Goal: Find specific page/section: Find specific page/section

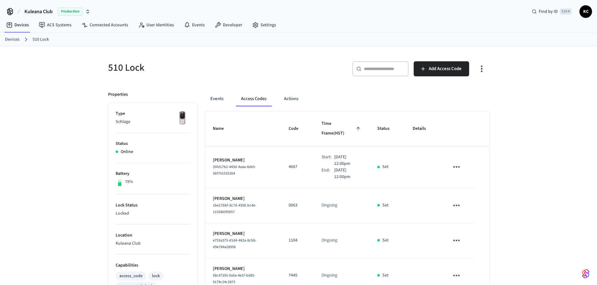
click at [15, 39] on link "Devices" at bounding box center [12, 39] width 14 height 7
click at [377, 70] on input "text" at bounding box center [384, 69] width 41 height 6
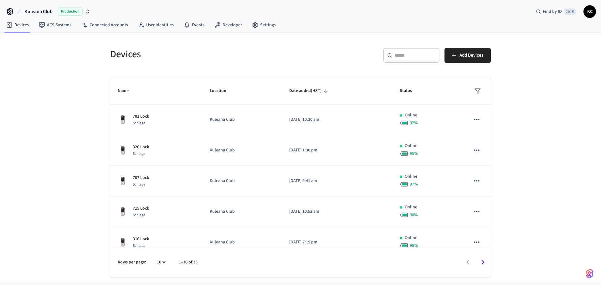
click at [428, 51] on div "​ ​" at bounding box center [411, 55] width 56 height 15
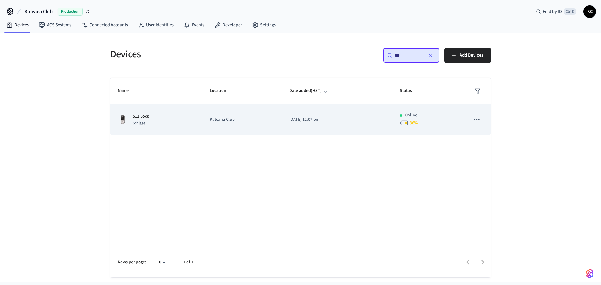
type input "***"
click at [307, 118] on p "[DATE] 12:07 pm" at bounding box center [337, 120] width 96 height 7
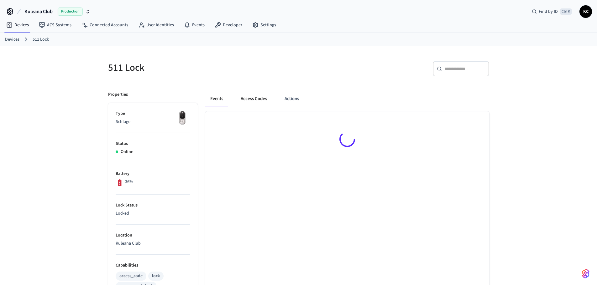
click at [266, 99] on button "Access Codes" at bounding box center [254, 98] width 36 height 15
